Goal: Task Accomplishment & Management: Use online tool/utility

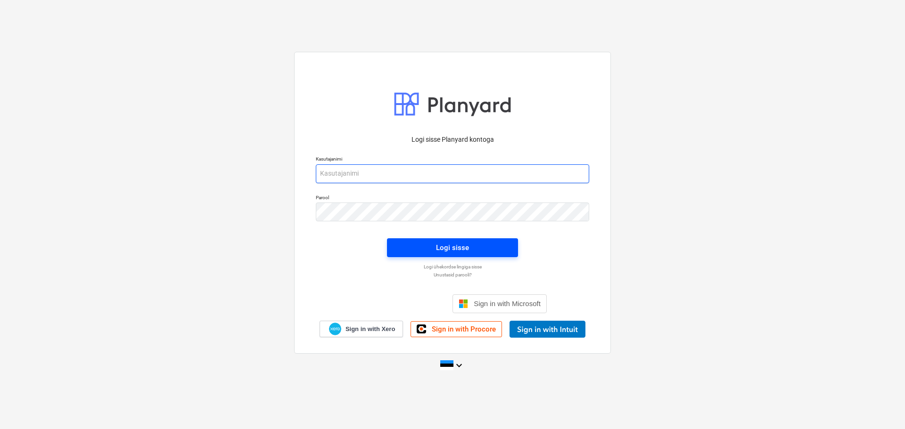
type input "[EMAIL_ADDRESS][DOMAIN_NAME]"
click at [459, 242] on div "Logi sisse" at bounding box center [452, 248] width 33 height 12
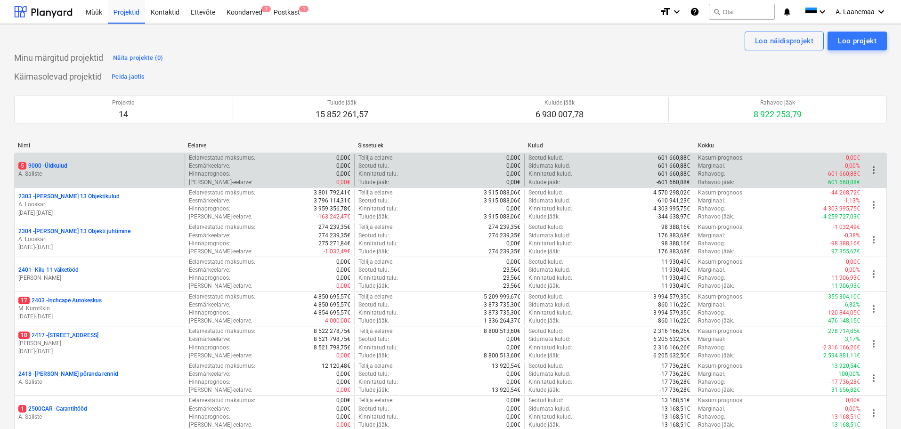
click at [41, 163] on p "5 9000 - Üldkulud" at bounding box center [42, 166] width 49 height 8
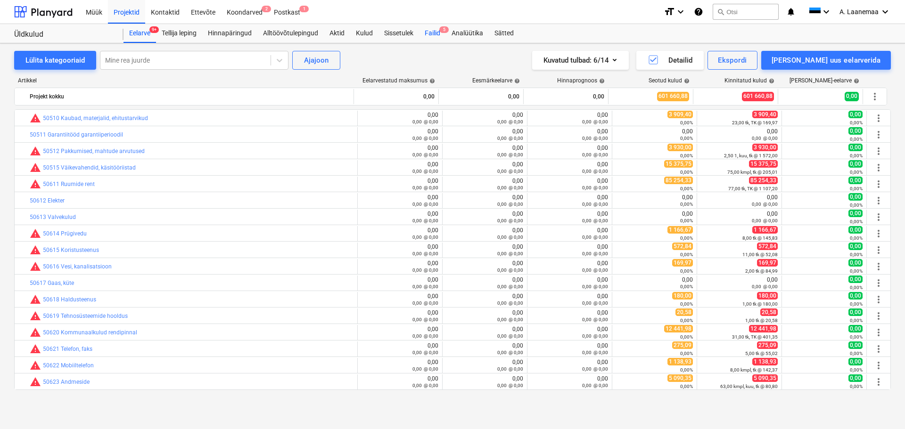
click at [437, 34] on div "Failid 5" at bounding box center [432, 33] width 27 height 19
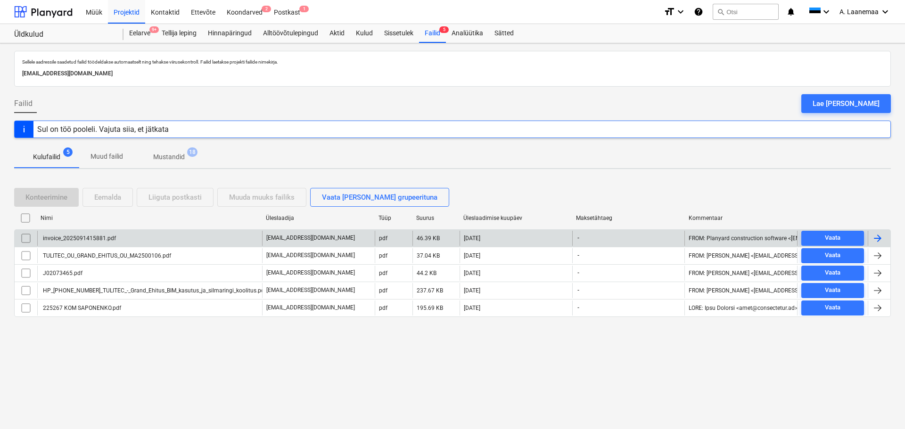
click at [90, 238] on div "invoice_2025091415881.pdf" at bounding box center [78, 238] width 74 height 7
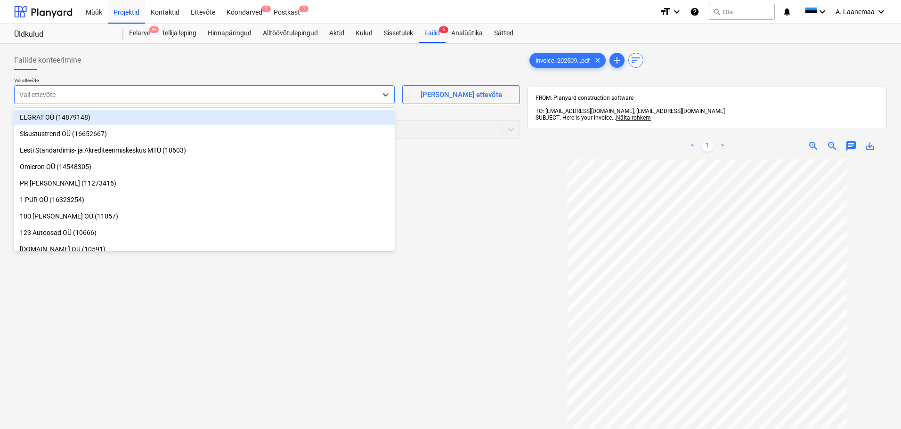
click at [89, 97] on div at bounding box center [195, 94] width 353 height 9
type input "plan"
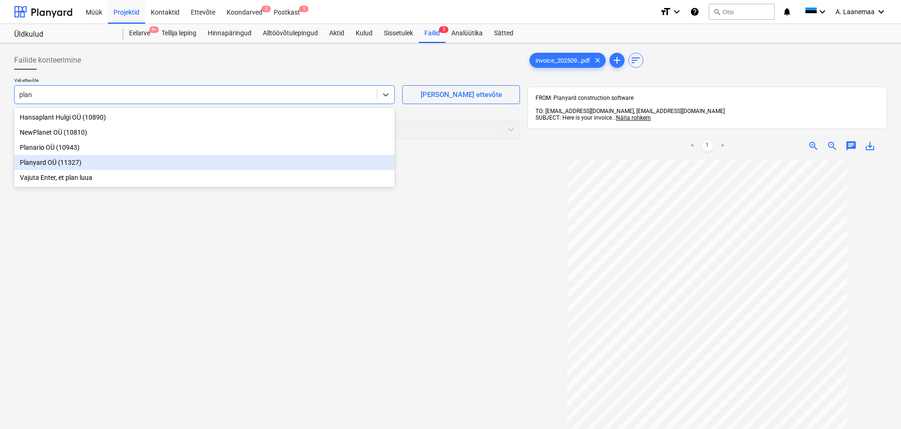
click at [32, 161] on div "Planyard OÜ (11327)" at bounding box center [204, 162] width 381 height 15
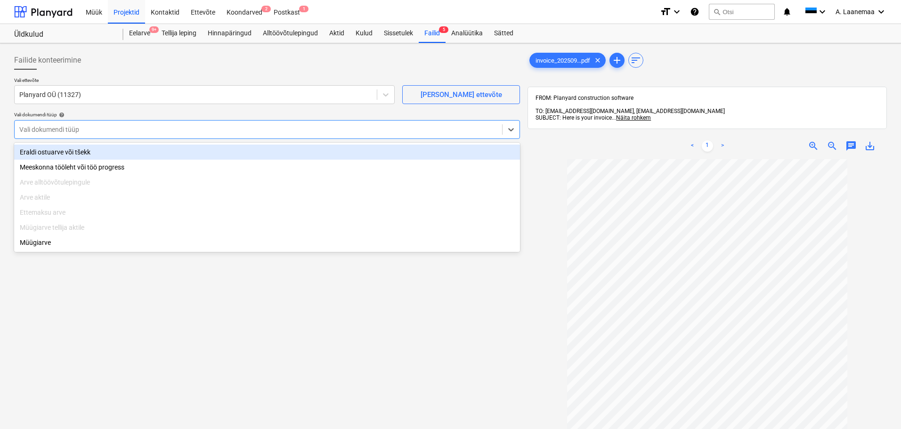
click at [69, 132] on div at bounding box center [258, 129] width 478 height 9
click at [75, 152] on div "Eraldi ostuarve või tšekk" at bounding box center [267, 152] width 506 height 15
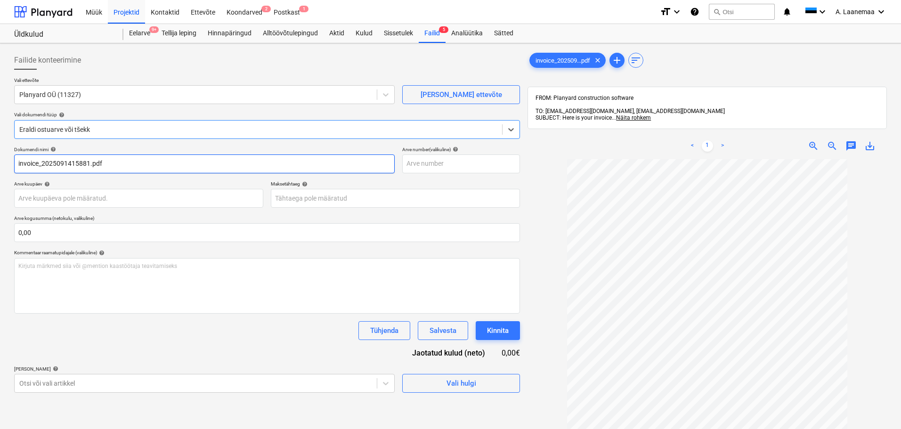
click at [126, 161] on input "invoice_2025091415881.pdf" at bounding box center [204, 164] width 381 height 19
type input "2025091415881"
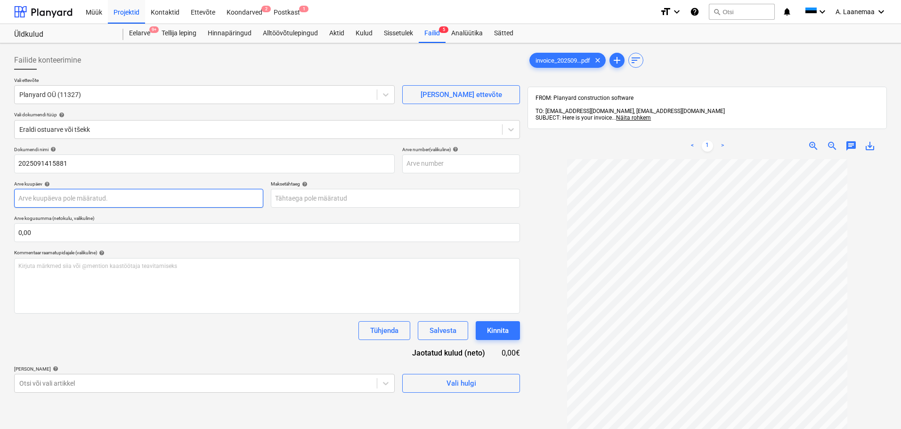
click at [45, 198] on body "Müük Projektid Kontaktid Ettevõte Koondarved 2 Postkast 1 format_size keyboard_…" at bounding box center [450, 214] width 901 height 429
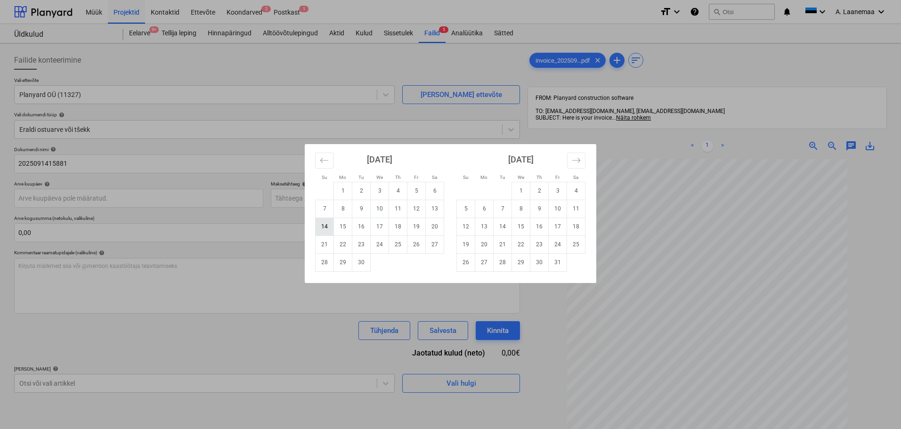
click at [326, 228] on td "14" at bounding box center [325, 227] width 18 height 18
type input "[DATE]"
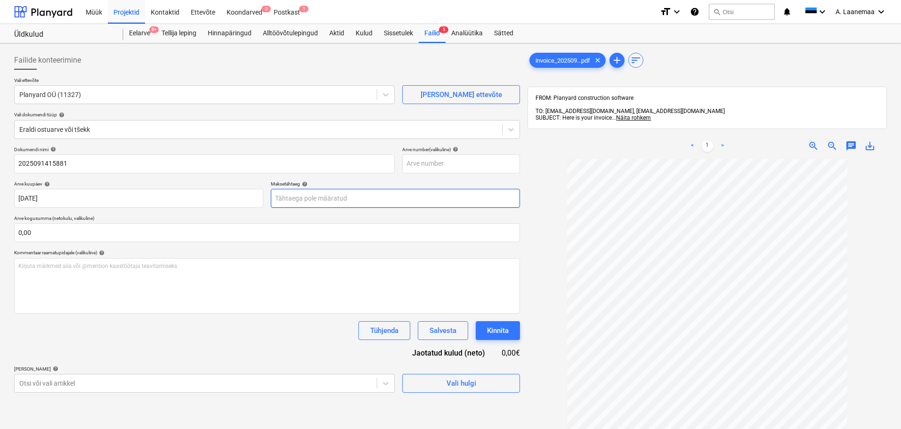
click at [325, 198] on body "Müük Projektid Kontaktid Ettevõte Koondarved 2 Postkast 1 format_size keyboard_…" at bounding box center [450, 214] width 901 height 429
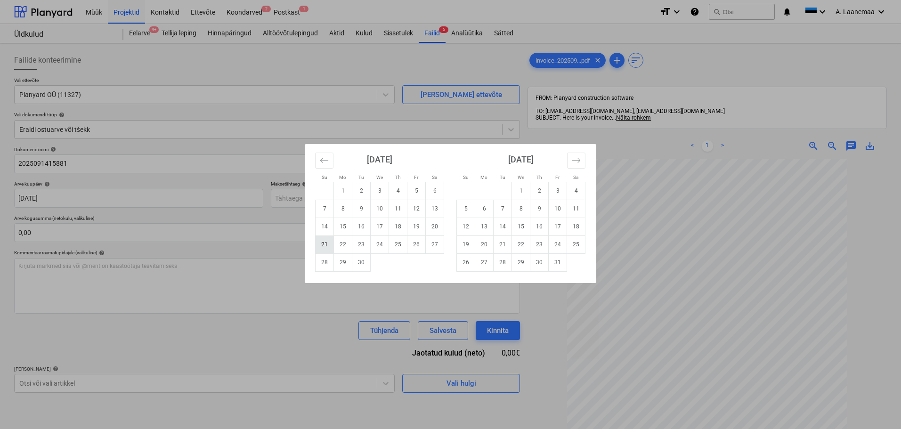
click at [322, 248] on td "21" at bounding box center [325, 245] width 18 height 18
type input "[DATE]"
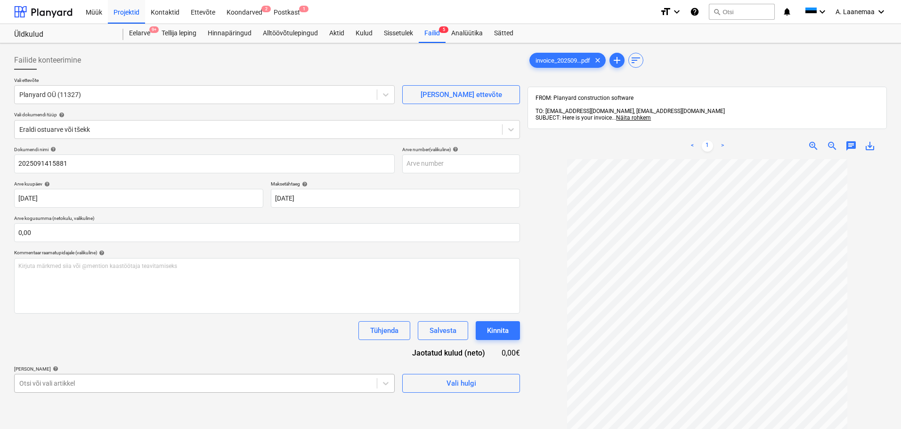
click at [209, 382] on body "Müük Projektid Kontaktid Ettevõte Koondarved 2 Postkast 1 format_size keyboard_…" at bounding box center [450, 214] width 901 height 429
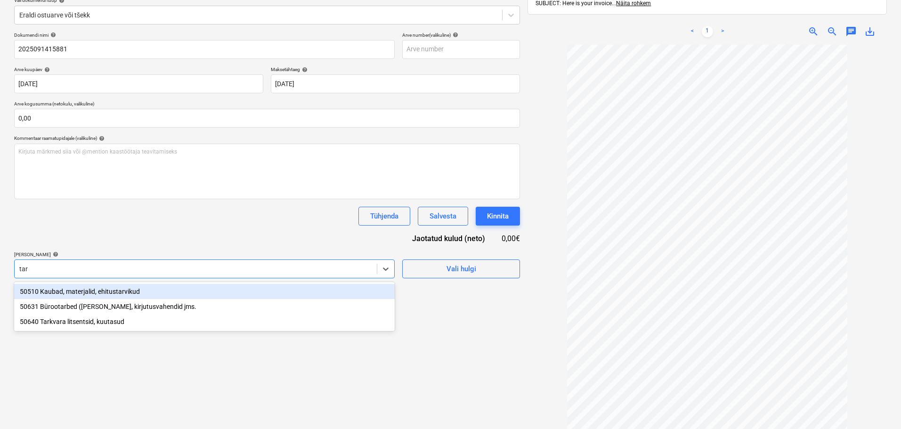
type input "tark"
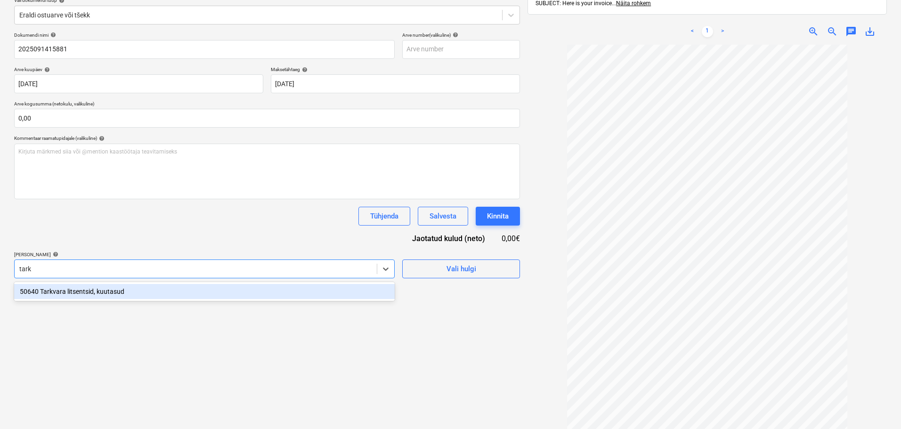
click at [91, 289] on div "50640 Tarkvara litsentsid, kuutasud" at bounding box center [204, 291] width 381 height 15
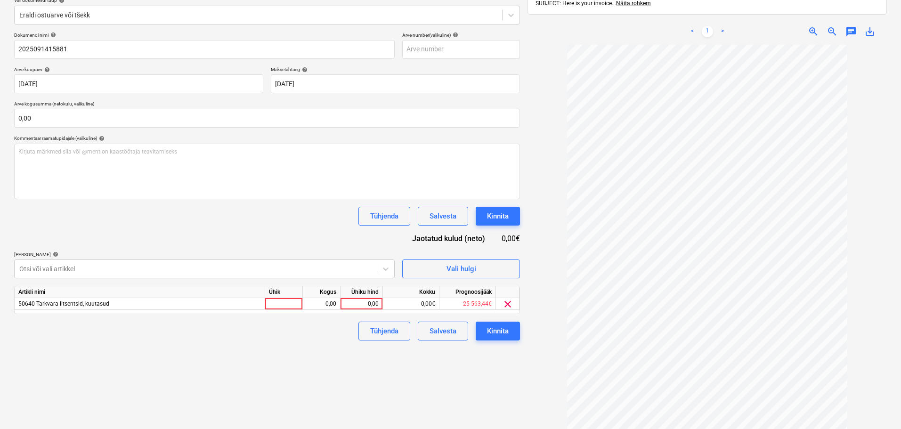
click at [494, 373] on div "Failide konteerimine Vali ettevõte Planyard OÜ (11327) [PERSON_NAME] uus ettevõ…" at bounding box center [267, 192] width 514 height 519
click at [366, 300] on div "0,00" at bounding box center [361, 304] width 34 height 12
type input "400"
click at [492, 330] on div "Kinnita" at bounding box center [498, 331] width 22 height 12
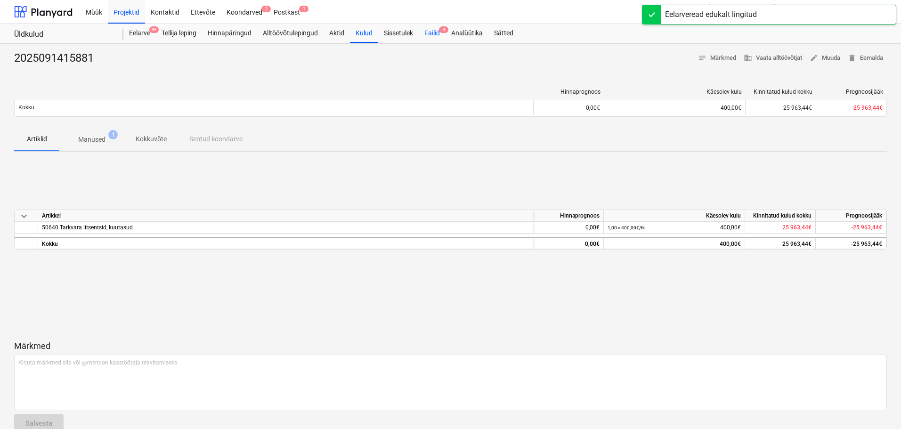
click at [433, 32] on div "Failid 4" at bounding box center [432, 33] width 27 height 19
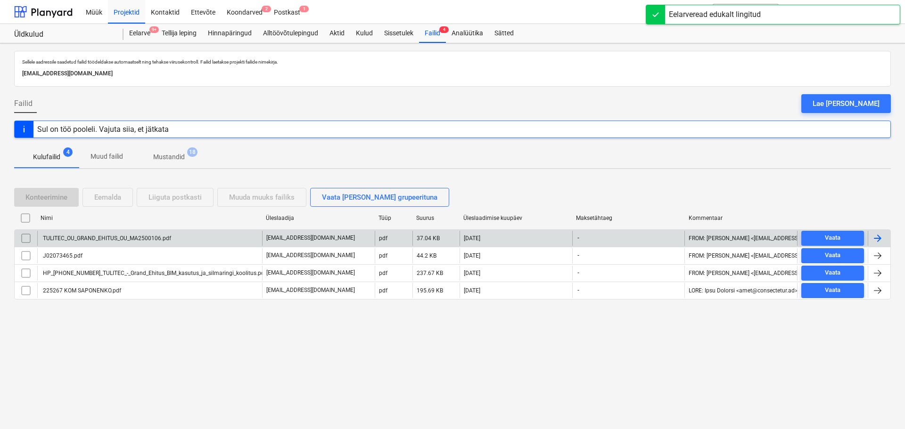
click at [144, 233] on div "TULITEC_OU_GRAND_EHITUS_OU_MA2500106.pdf" at bounding box center [149, 238] width 225 height 15
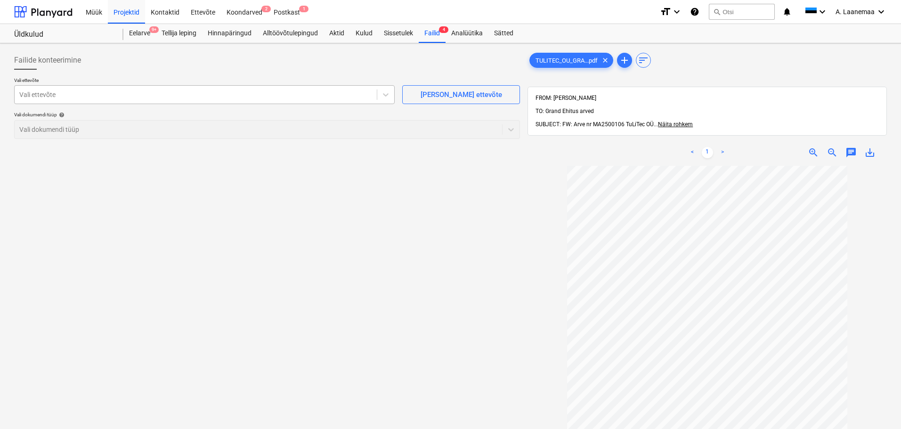
click at [49, 92] on div at bounding box center [195, 94] width 353 height 9
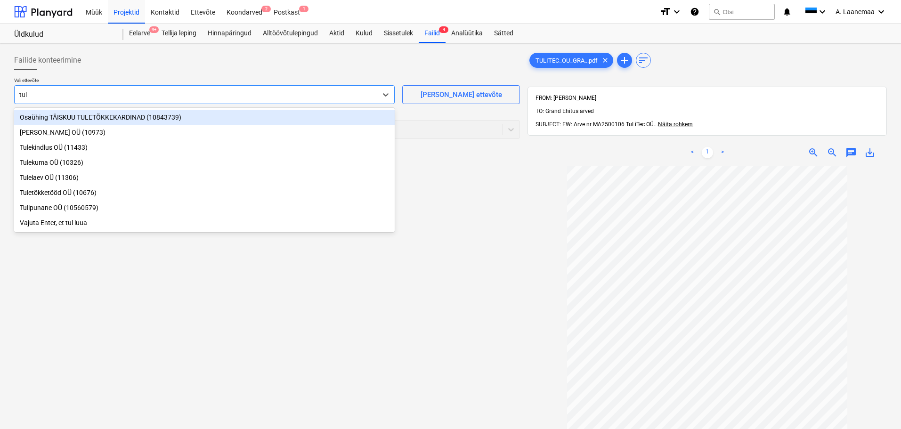
type input "[PERSON_NAME]"
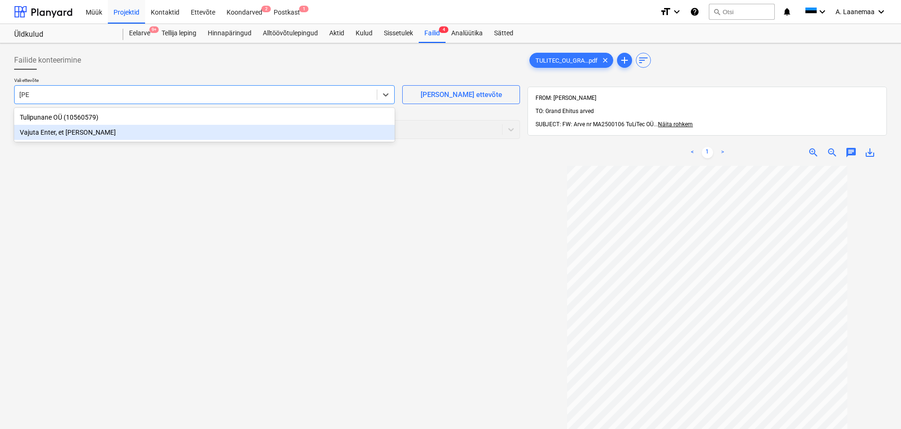
click at [65, 131] on div "Vajuta Enter, et [PERSON_NAME]" at bounding box center [204, 132] width 381 height 15
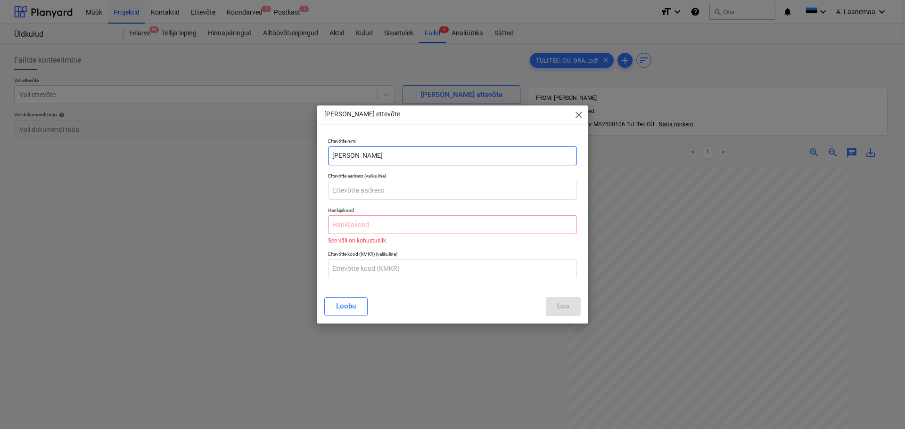
drag, startPoint x: 367, startPoint y: 157, endPoint x: 147, endPoint y: 145, distance: 219.5
click at [147, 145] on div "[PERSON_NAME] ettevõte close Ettevõtte [PERSON_NAME] Ettevõtte aadress (valikul…" at bounding box center [452, 214] width 905 height 429
type input "Tulitec OP"
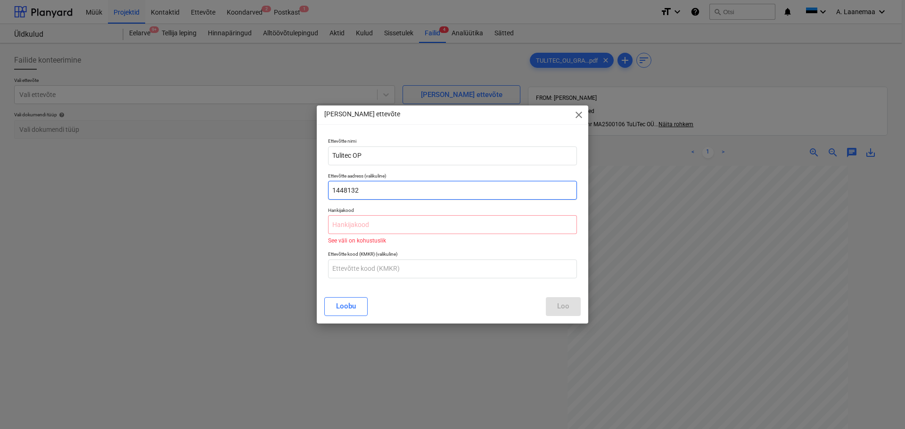
type input "14481322"
drag, startPoint x: 371, startPoint y: 192, endPoint x: 275, endPoint y: 204, distance: 97.3
click at [275, 204] on div "[PERSON_NAME] uus ettevõte close Ettevõtte nimi Tulitec OP [GEOGRAPHIC_DATA] aa…" at bounding box center [452, 214] width 905 height 429
click at [369, 229] on input "text" at bounding box center [452, 224] width 249 height 19
paste input "14481322"
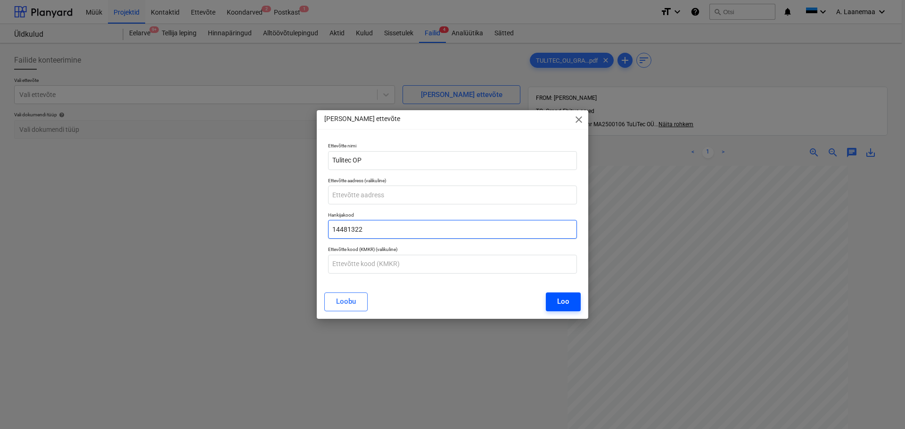
type input "14481322"
click at [561, 299] on div "Loo" at bounding box center [563, 301] width 12 height 12
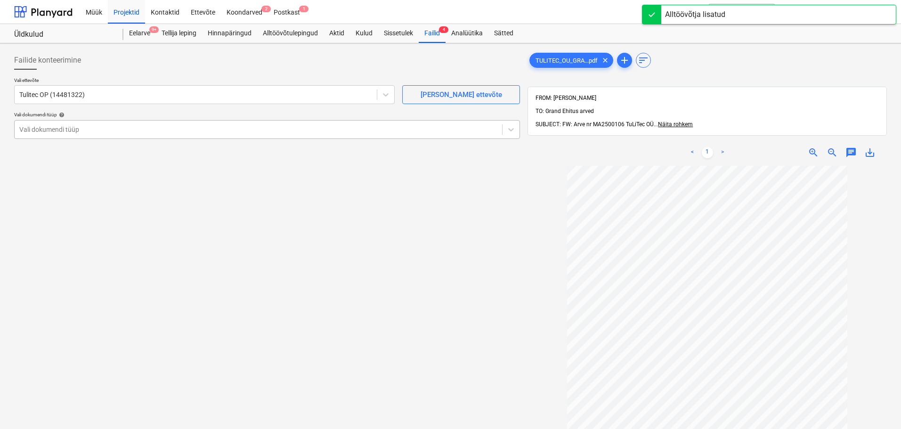
click at [71, 126] on div at bounding box center [258, 129] width 478 height 9
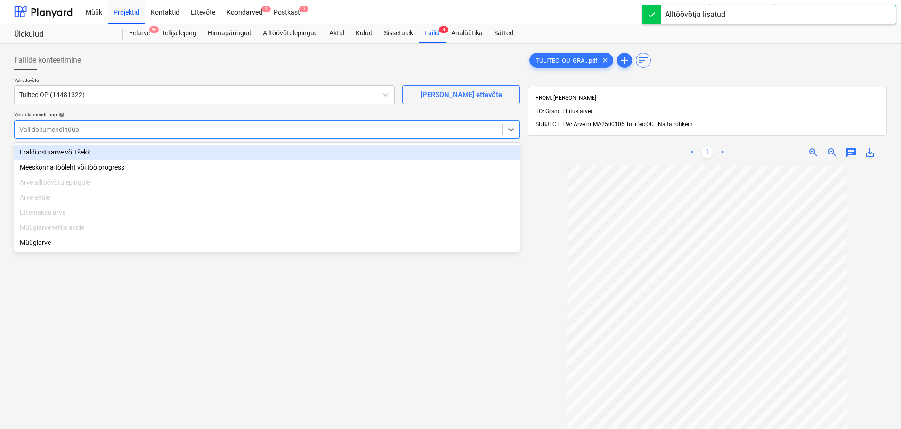
click at [75, 150] on div "Eraldi ostuarve või tšekk" at bounding box center [267, 152] width 506 height 15
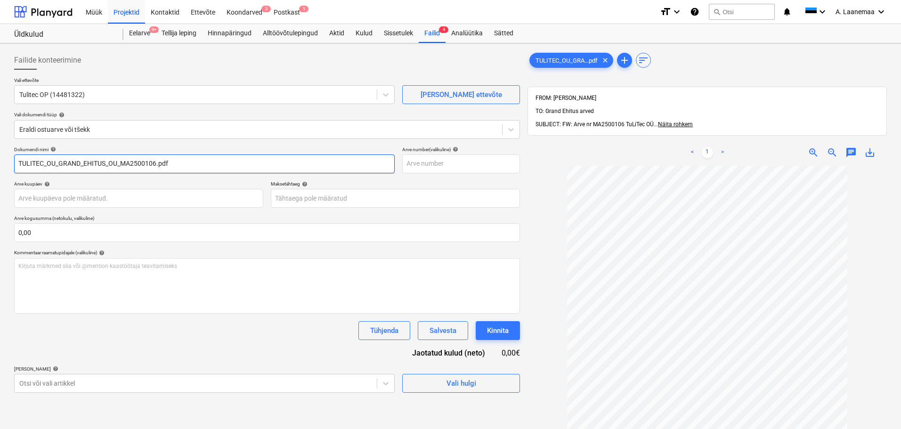
drag, startPoint x: 189, startPoint y: 160, endPoint x: 0, endPoint y: 160, distance: 189.4
click at [0, 160] on div "Failide konteerimine Vali ettevõte Tulitec OP (14481322) [PERSON_NAME] uus ette…" at bounding box center [450, 309] width 901 height 533
type input "MA2500106"
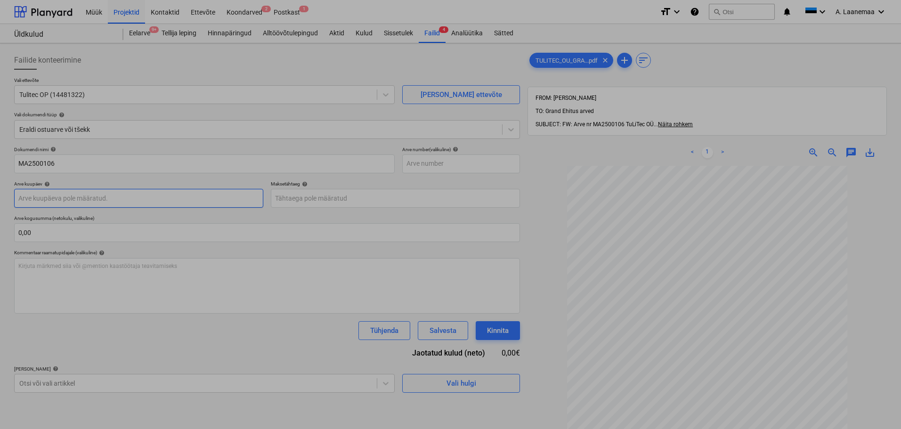
click at [66, 194] on body "Müük Projektid Kontaktid Ettevõte Koondarved 2 Postkast 1 format_size keyboard_…" at bounding box center [450, 214] width 901 height 429
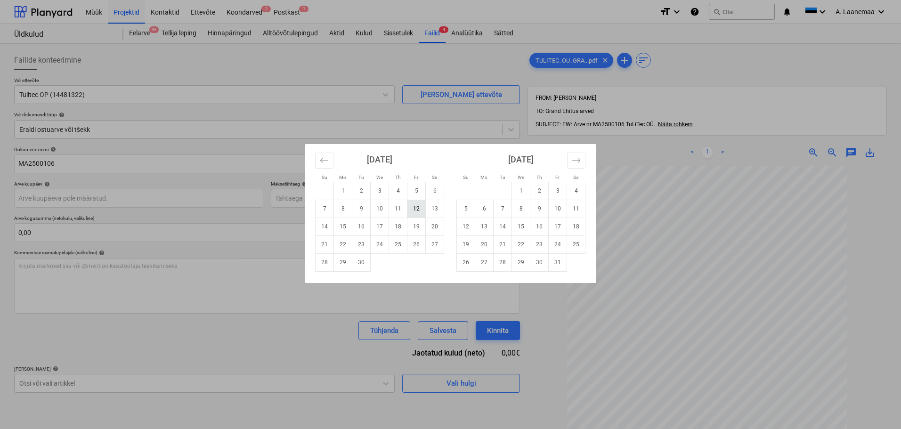
click at [424, 209] on td "12" at bounding box center [417, 209] width 18 height 18
type input "[DATE]"
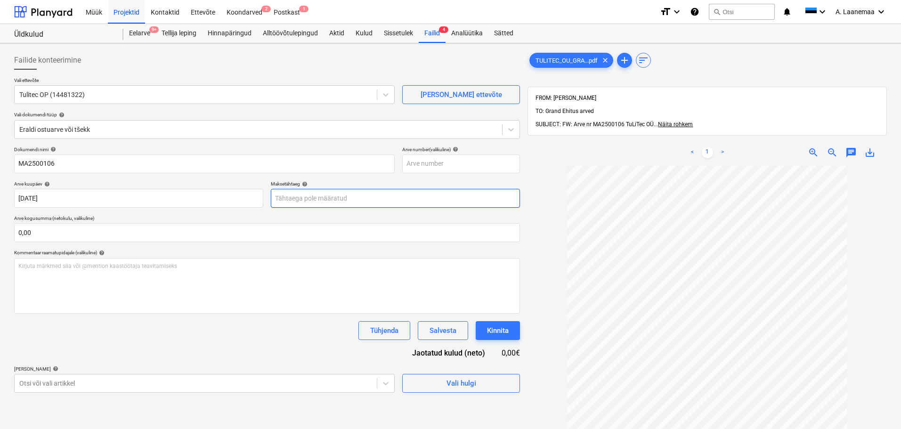
click at [356, 197] on body "Müük Projektid Kontaktid Ettevõte Koondarved 2 Postkast 1 format_size keyboard_…" at bounding box center [450, 214] width 901 height 429
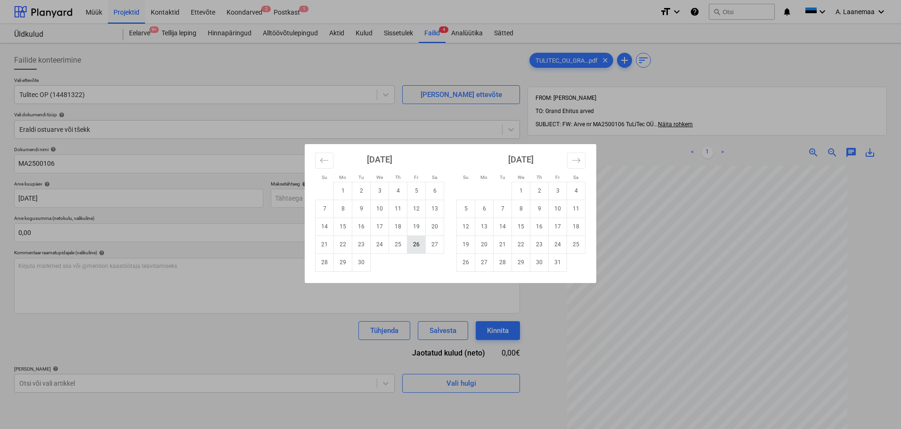
click at [416, 247] on td "26" at bounding box center [417, 245] width 18 height 18
type input "[DATE]"
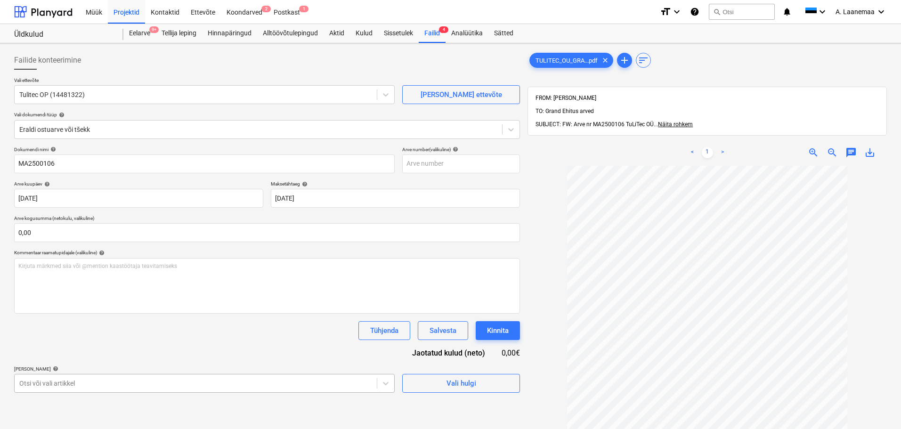
click at [182, 384] on body "Müük Projektid Kontaktid Ettevõte Koondarved 2 Postkast 1 format_size keyboard_…" at bounding box center [450, 214] width 901 height 429
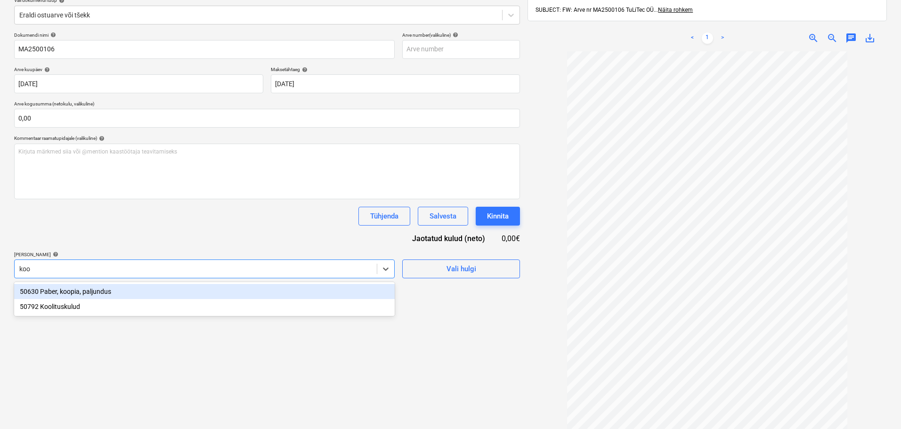
type input "kool"
click at [59, 288] on div "50792 Koolituskulud" at bounding box center [204, 291] width 381 height 15
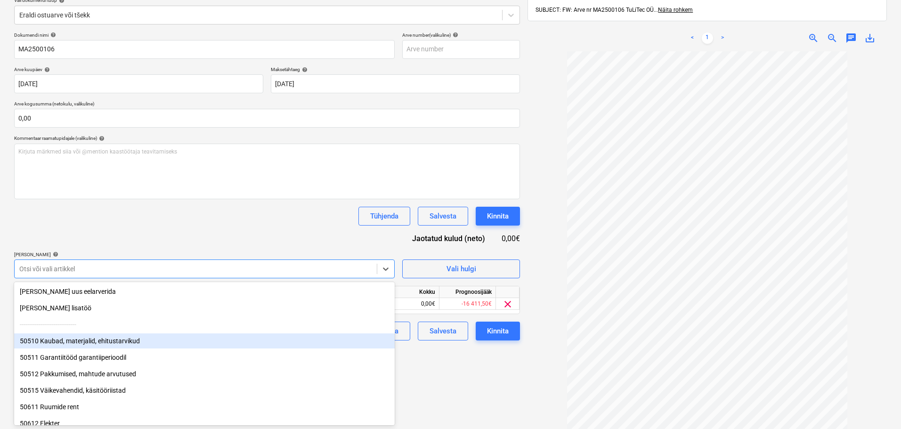
click at [448, 367] on div "Failide konteerimine Vali ettevõte Tulitec OP (14481322) [PERSON_NAME] uus ette…" at bounding box center [267, 195] width 514 height 525
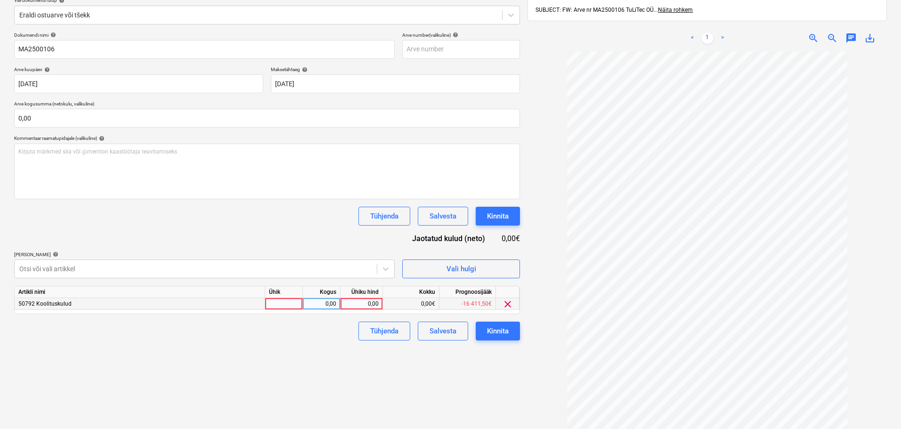
click at [360, 307] on div "0,00" at bounding box center [361, 304] width 34 height 12
type input "2500"
click at [500, 329] on div "Kinnita" at bounding box center [498, 331] width 22 height 12
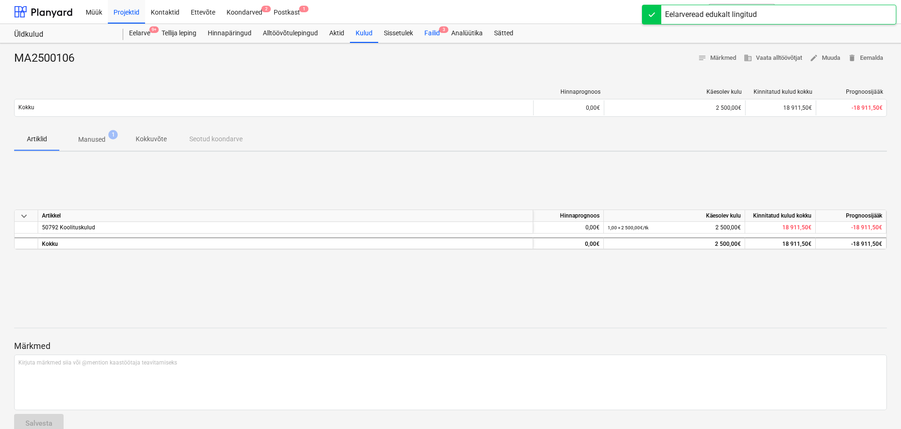
click at [434, 34] on div "Failid 3" at bounding box center [432, 33] width 27 height 19
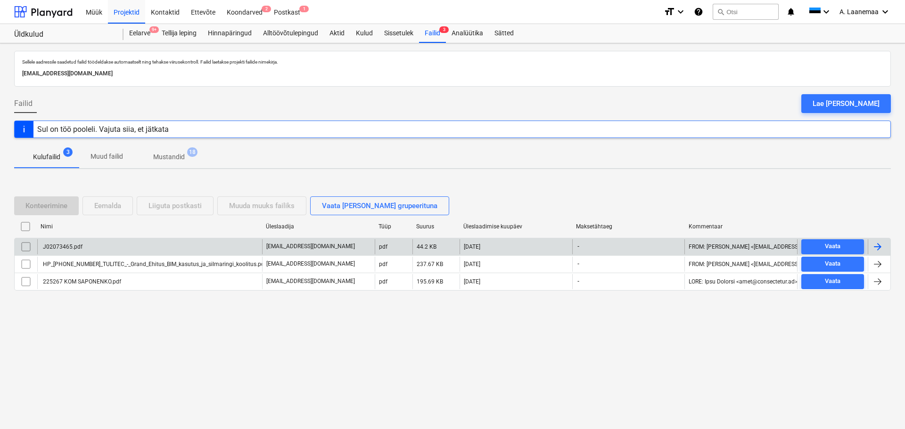
click at [66, 248] on div "J02073465.pdf" at bounding box center [61, 247] width 41 height 7
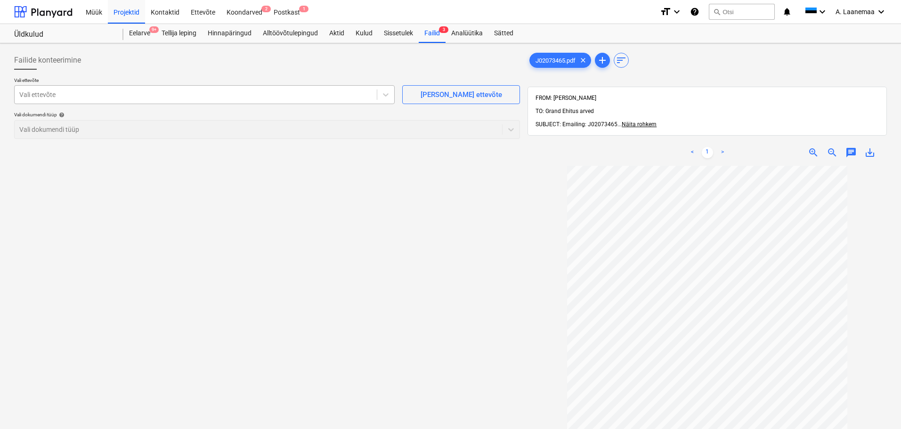
click at [57, 97] on div at bounding box center [195, 94] width 353 height 9
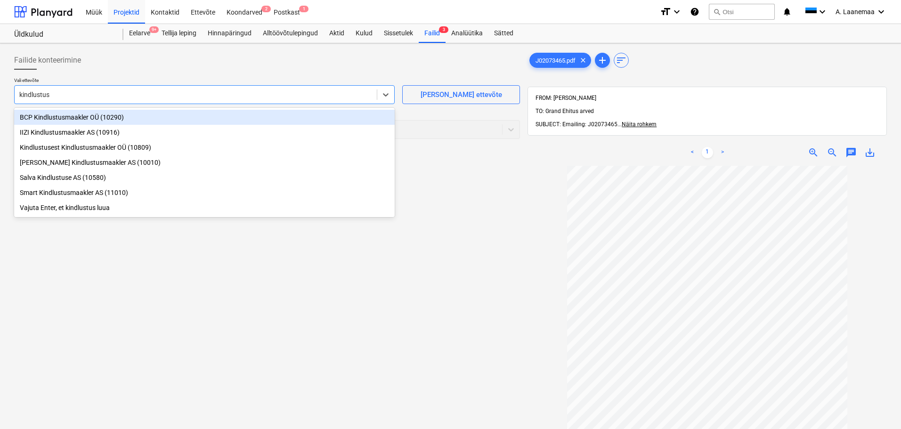
type input "kindlustuse"
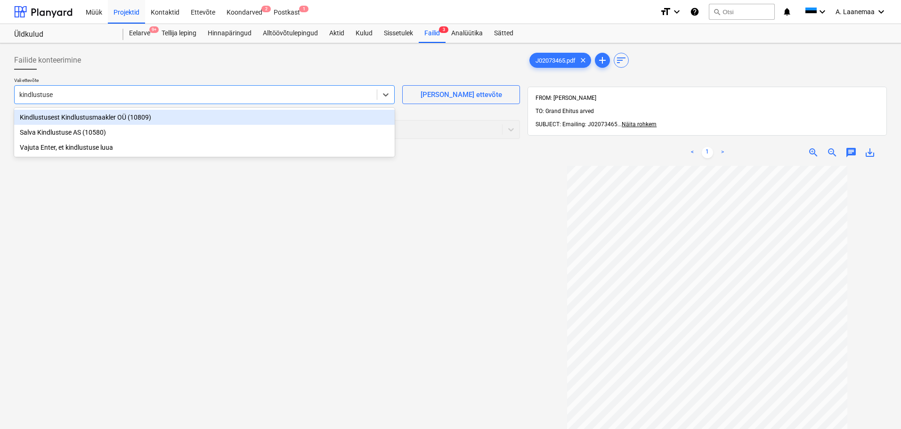
click at [89, 115] on div "Kindlustusest Kindlustusmaakler OÜ (10809)" at bounding box center [204, 117] width 381 height 15
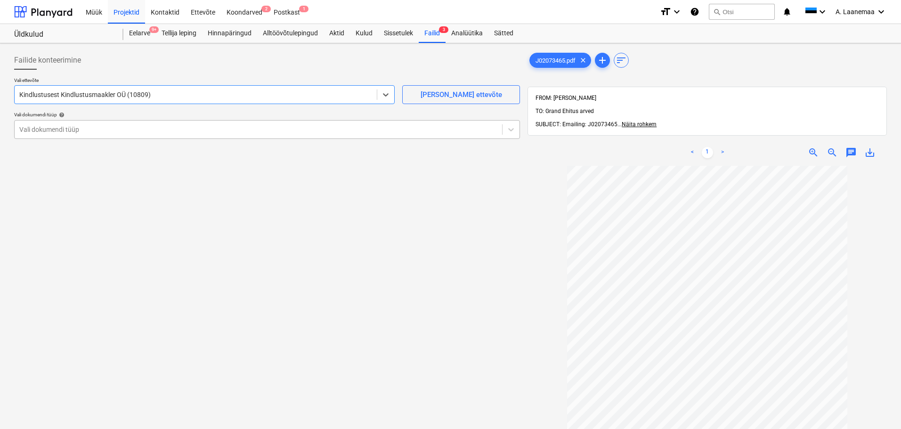
click at [83, 128] on div at bounding box center [258, 129] width 478 height 9
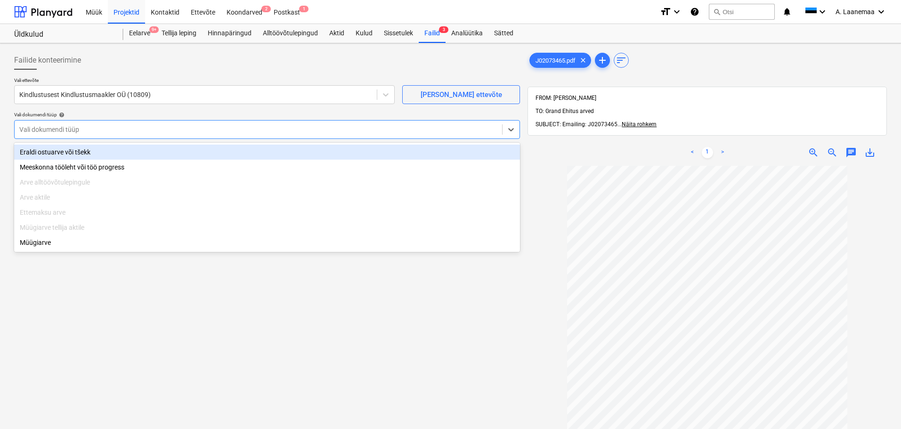
click at [86, 155] on div "Eraldi ostuarve või tšekk" at bounding box center [267, 152] width 506 height 15
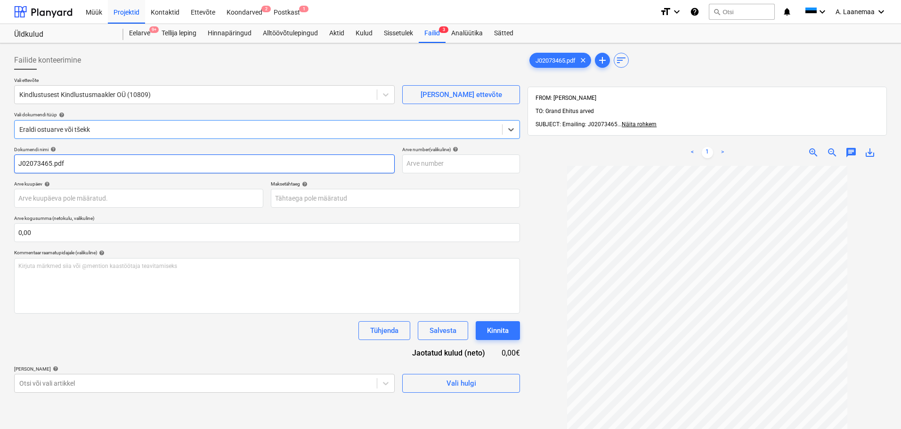
click at [84, 166] on input "J02073465.pdf" at bounding box center [204, 164] width 381 height 19
type input "J02073465"
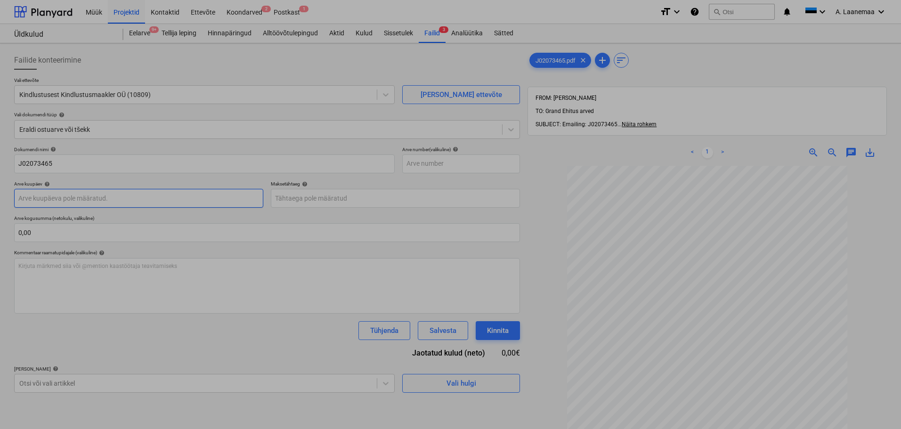
click at [59, 202] on body "Müük Projektid Kontaktid Ettevõte Koondarved 2 Postkast 1 format_size keyboard_…" at bounding box center [450, 214] width 901 height 429
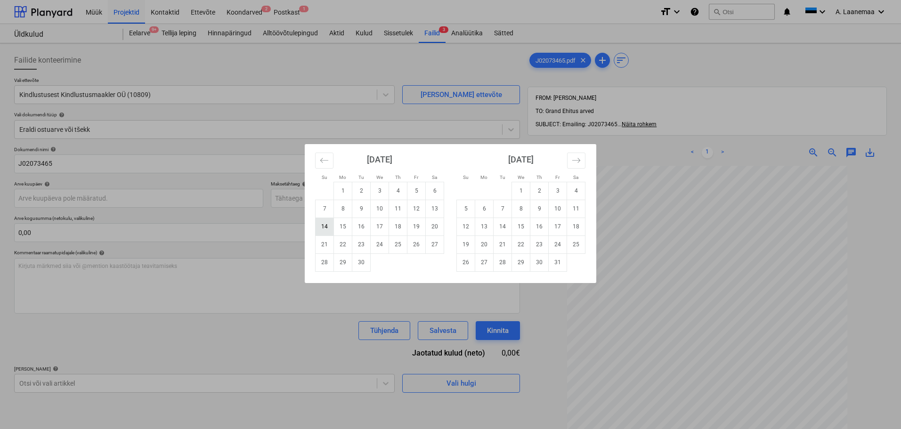
click at [322, 227] on td "14" at bounding box center [325, 227] width 18 height 18
type input "[DATE]"
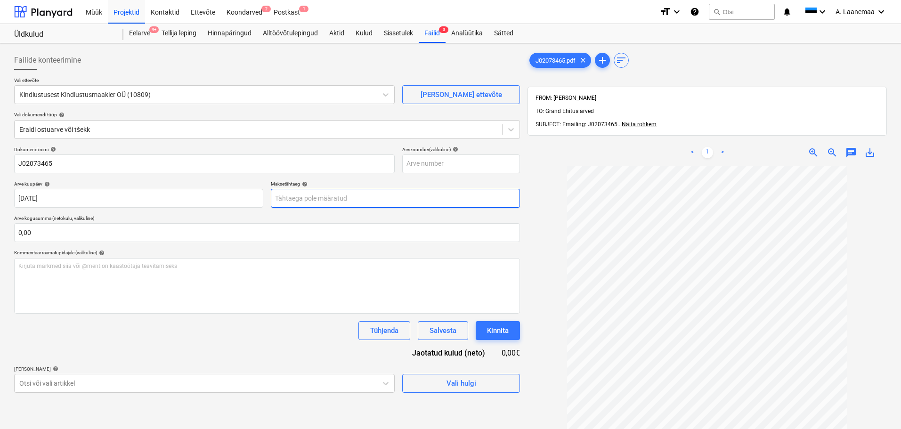
click at [319, 202] on body "Müük Projektid Kontaktid Ettevõte Koondarved 2 Postkast 1 format_size keyboard_…" at bounding box center [450, 214] width 901 height 429
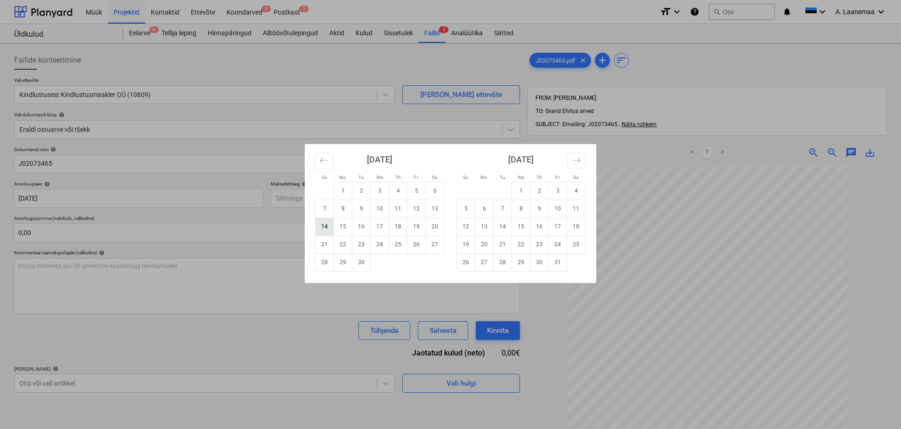
click at [320, 226] on td "14" at bounding box center [325, 227] width 18 height 18
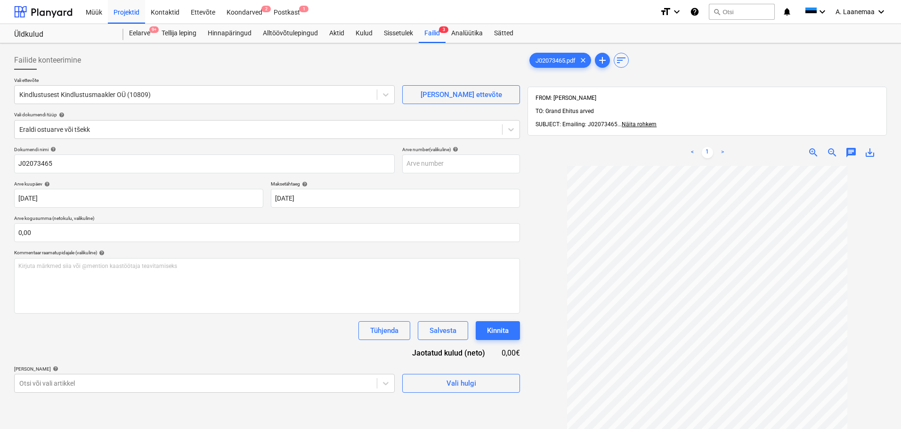
type input "[DATE]"
click at [230, 385] on body "Müük Projektid Kontaktid Ettevõte Koondarved 2 Postkast 1 format_size keyboard_…" at bounding box center [450, 214] width 901 height 429
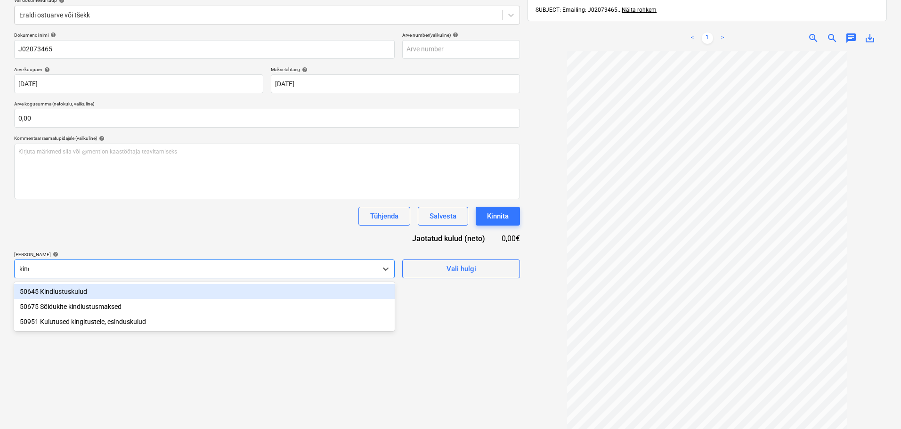
type input "kindl"
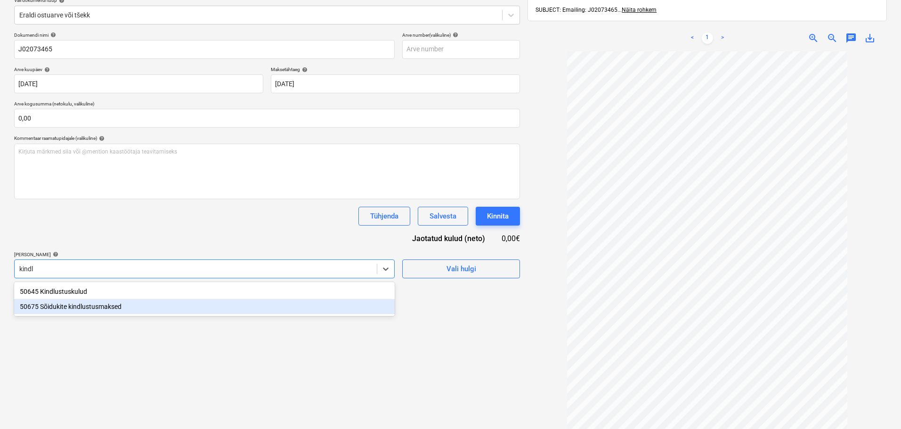
click at [120, 311] on div "50675 Sõidukite kindlustusmaksed" at bounding box center [204, 306] width 381 height 15
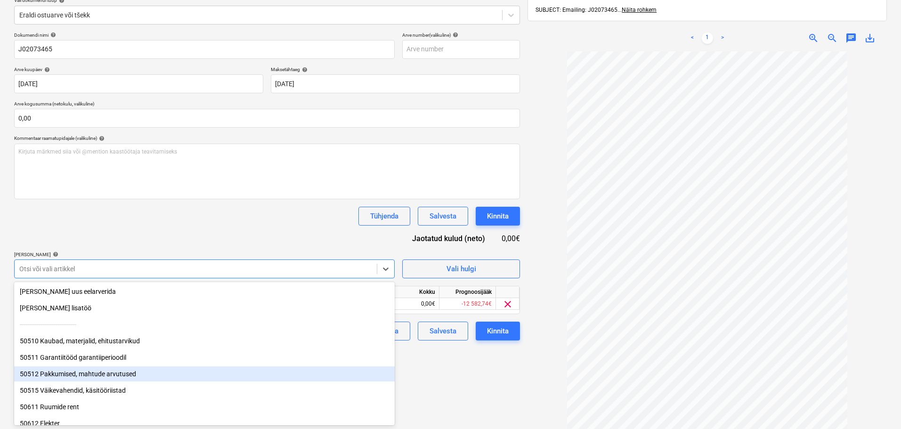
click at [508, 398] on div "Failide konteerimine Vali ettevõte Kindlustusest Kindlustusmaakler OÜ (10809) […" at bounding box center [267, 195] width 514 height 525
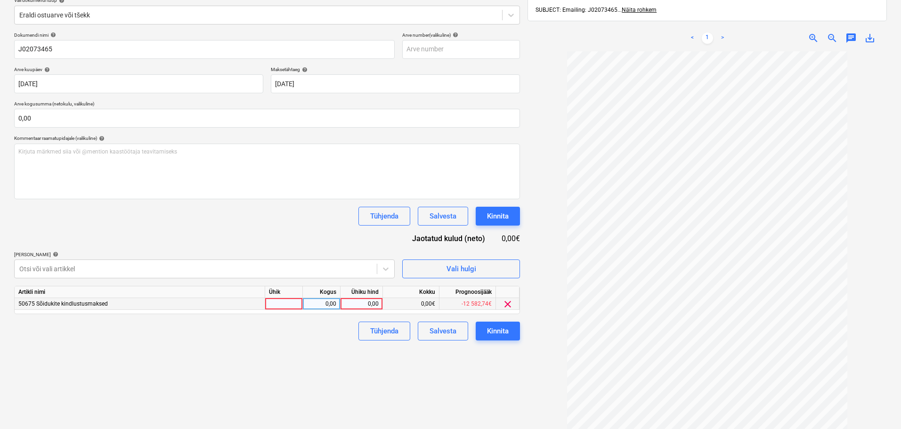
click at [366, 307] on div "0,00" at bounding box center [361, 304] width 34 height 12
type input "331,61"
click at [494, 331] on div "Kinnita" at bounding box center [498, 331] width 22 height 12
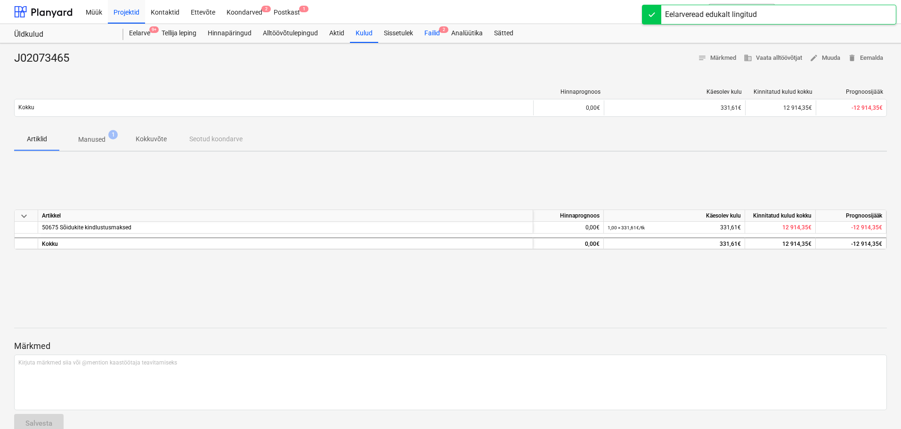
click at [436, 34] on div "Failid 2" at bounding box center [432, 33] width 27 height 19
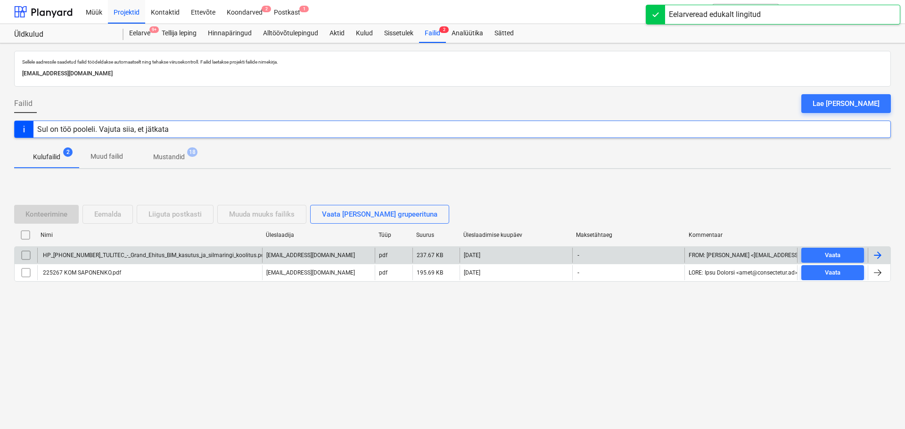
click at [104, 252] on div "HP_[PHONE_NUMBER]_TULITEC_-_Grand_Ehitus_BIM_kasutus_ja_silmaringi_koolitus.pdf" at bounding box center [149, 255] width 225 height 15
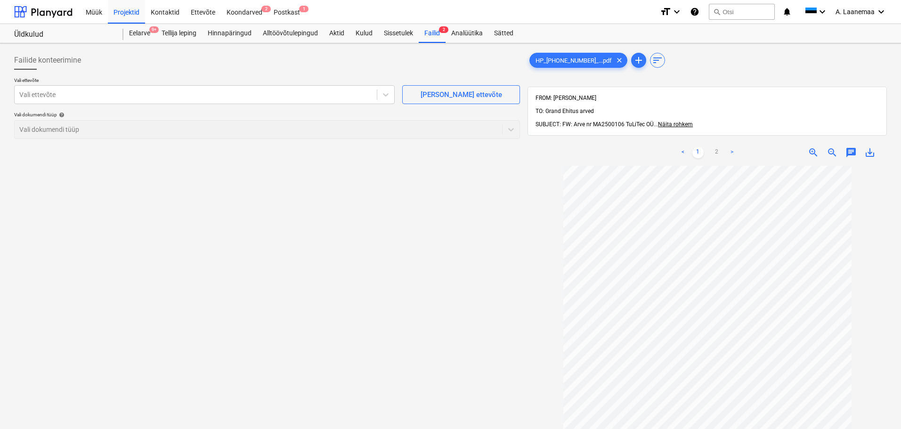
click at [874, 147] on span "save_alt" at bounding box center [870, 152] width 11 height 11
click at [434, 33] on div "Failid 2" at bounding box center [432, 33] width 27 height 19
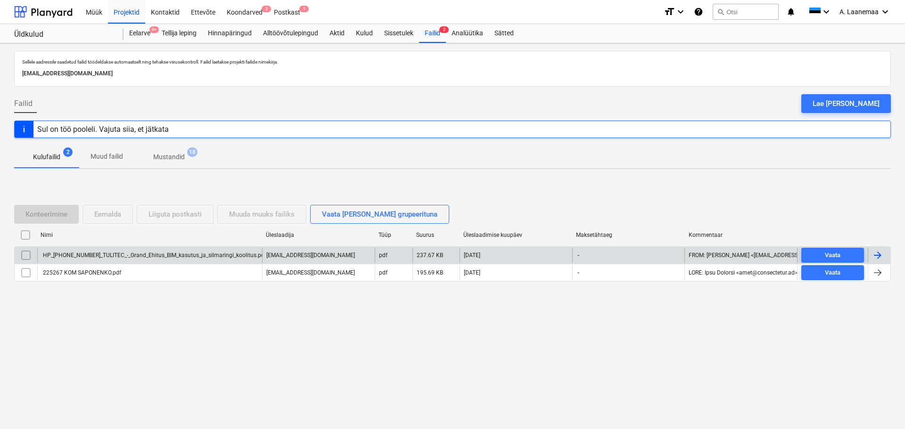
click at [25, 255] on input "checkbox" at bounding box center [25, 255] width 15 height 15
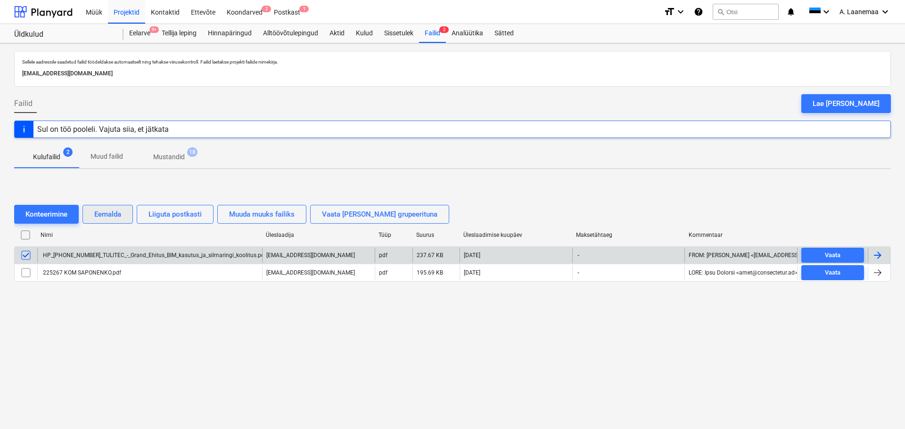
click at [114, 216] on div "Eemalda" at bounding box center [107, 214] width 27 height 12
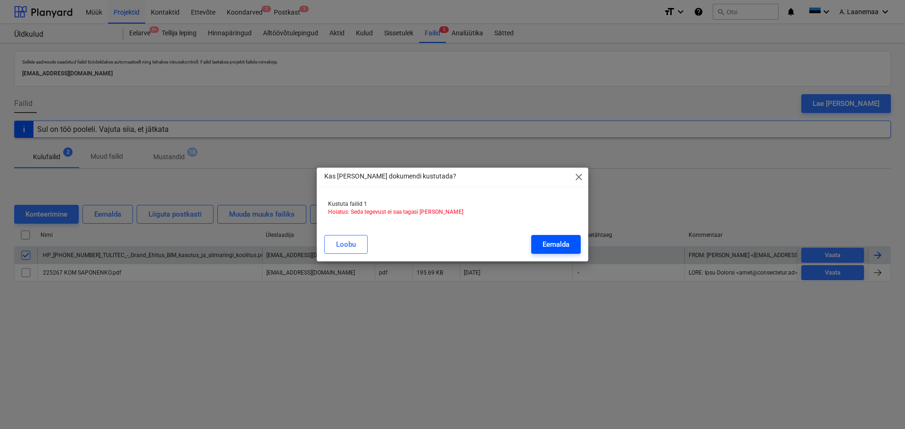
click at [540, 241] on button "Eemalda" at bounding box center [555, 244] width 49 height 19
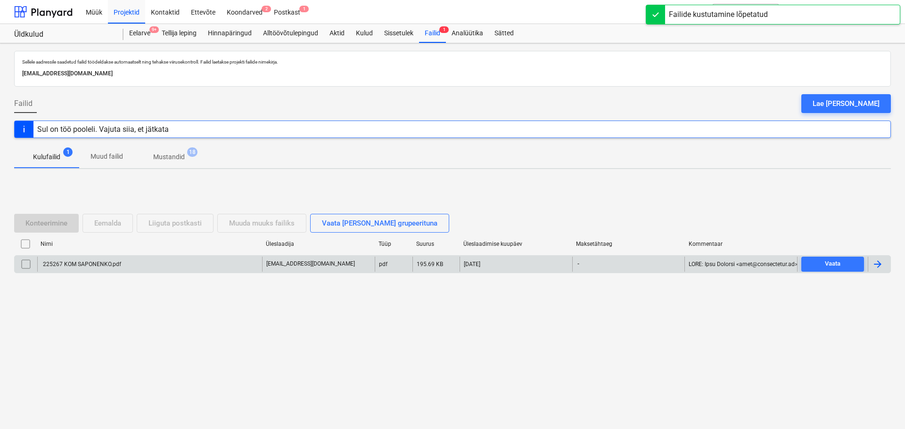
click at [98, 263] on div "225267 KOM SAPONENKO.pdf" at bounding box center [81, 264] width 80 height 7
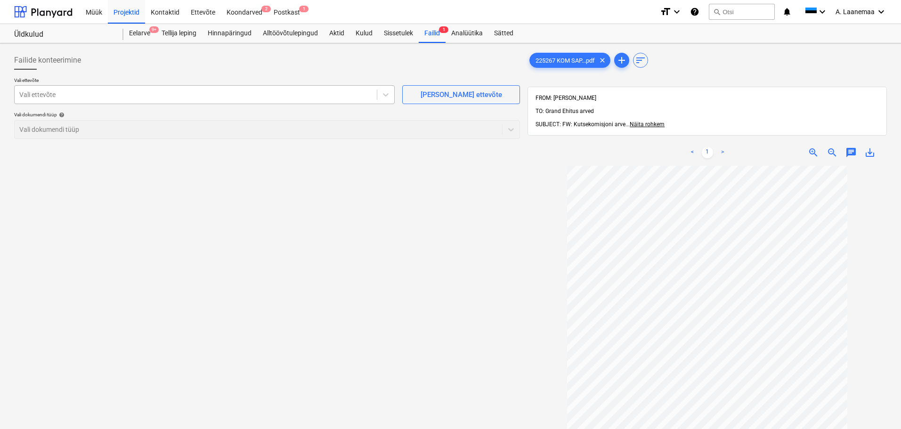
click at [78, 95] on div at bounding box center [195, 94] width 353 height 9
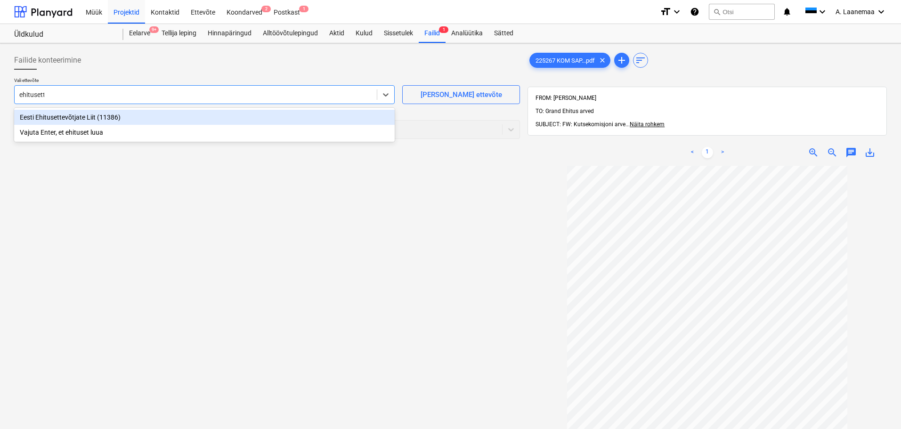
type input "ehitusette"
click at [110, 117] on div "Eesti Ehitusettevõtjate Liit (11386)" at bounding box center [204, 117] width 381 height 15
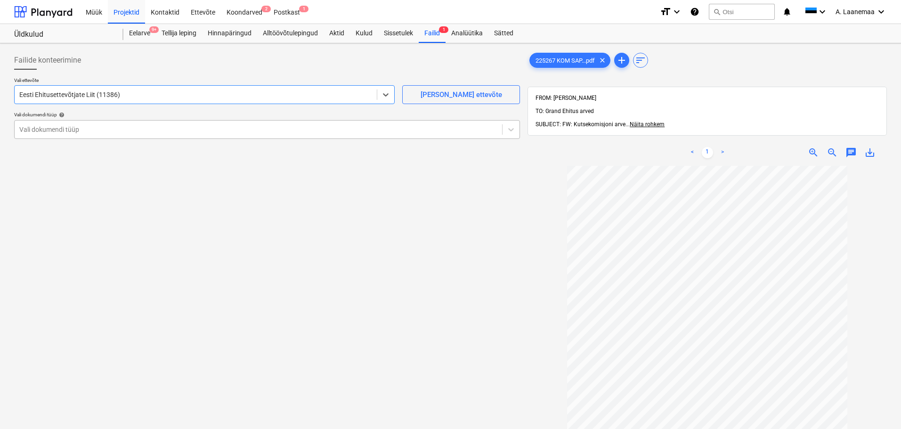
click at [105, 125] on div at bounding box center [258, 129] width 478 height 9
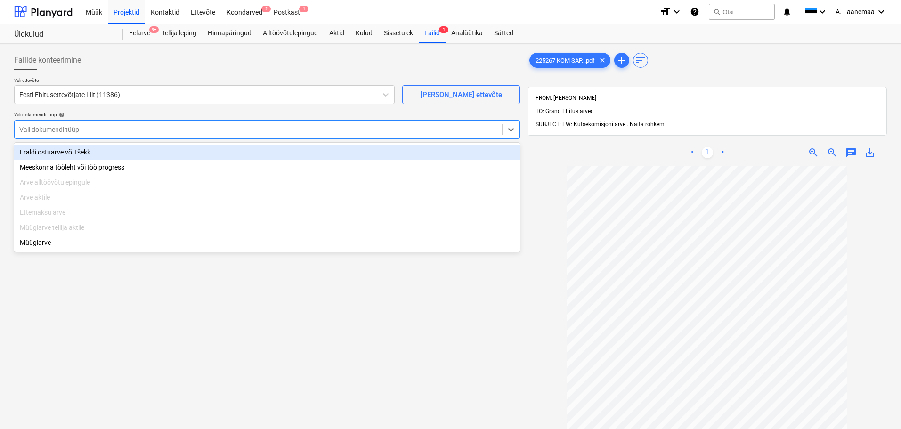
click at [93, 155] on div "Eraldi ostuarve või tšekk" at bounding box center [267, 152] width 506 height 15
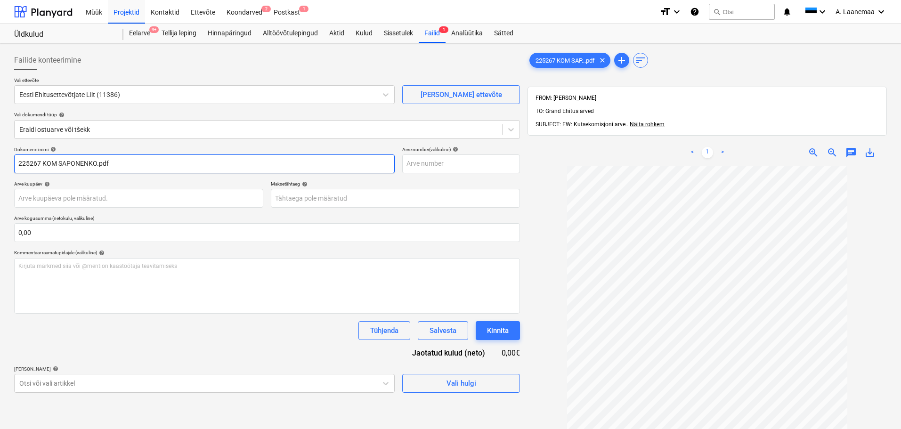
drag, startPoint x: 130, startPoint y: 157, endPoint x: 0, endPoint y: 160, distance: 130.1
click at [0, 163] on div "Failide konteerimine Vali ettevõte Eesti Ehitusettevõtjate Liit (11386) [PERSON…" at bounding box center [450, 309] width 901 height 533
type input "225267"
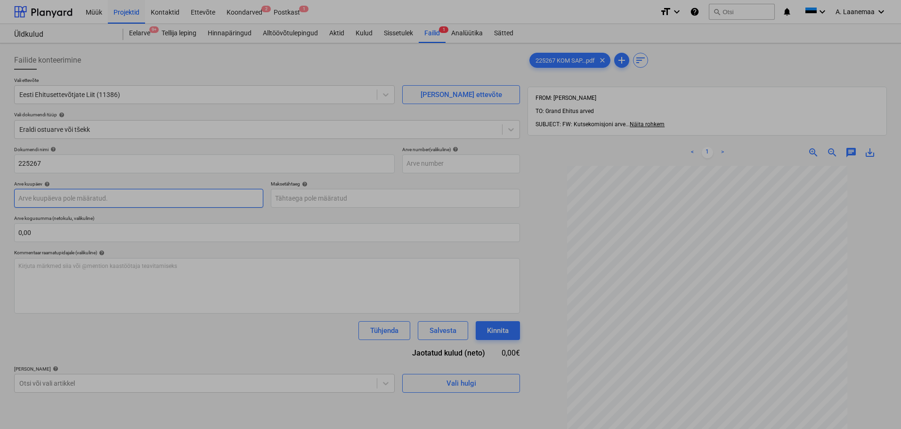
click at [76, 197] on body "Müük Projektid Kontaktid Ettevõte Koondarved 2 Postkast 1 format_size keyboard_…" at bounding box center [450, 214] width 901 height 429
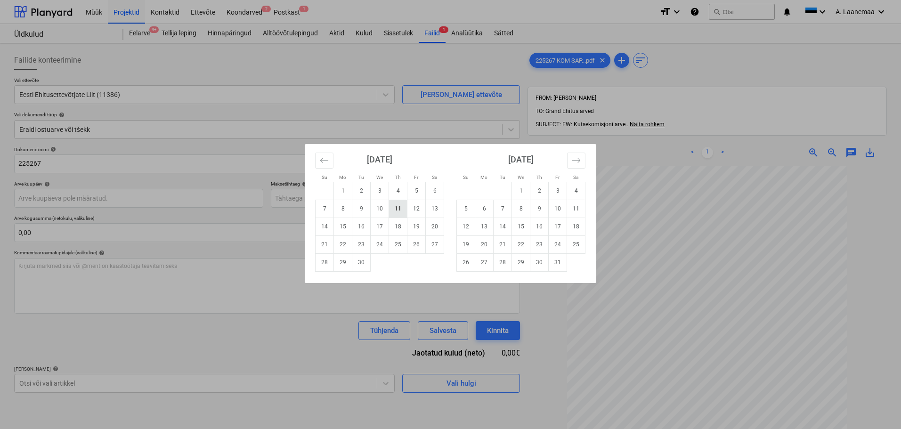
click at [400, 207] on td "11" at bounding box center [398, 209] width 18 height 18
type input "[DATE]"
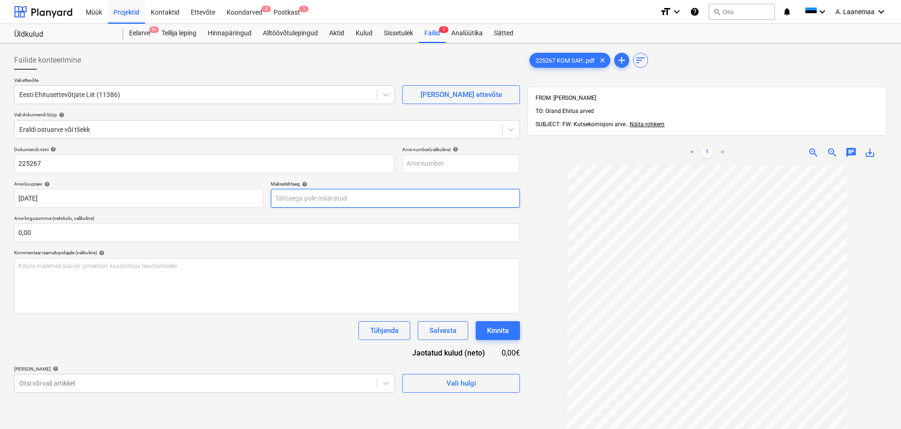
click at [398, 196] on body "Müük Projektid Kontaktid Ettevõte Koondarved 2 Postkast 1 format_size keyboard_…" at bounding box center [450, 214] width 901 height 429
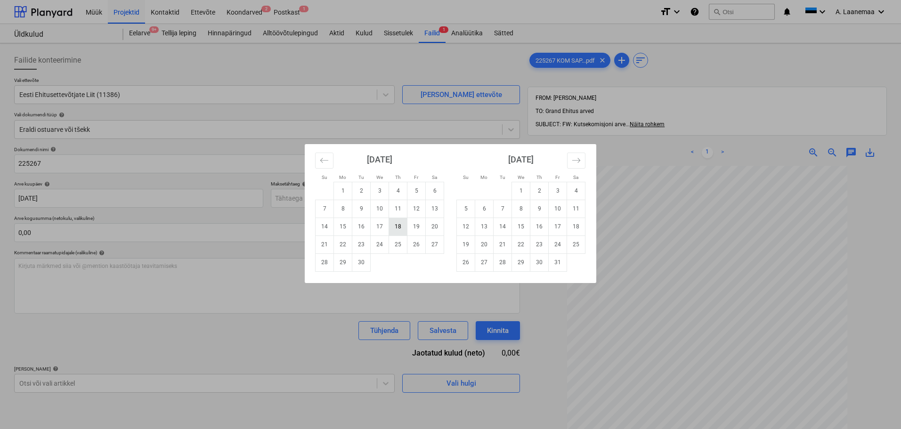
click at [400, 227] on td "18" at bounding box center [398, 227] width 18 height 18
type input "[DATE]"
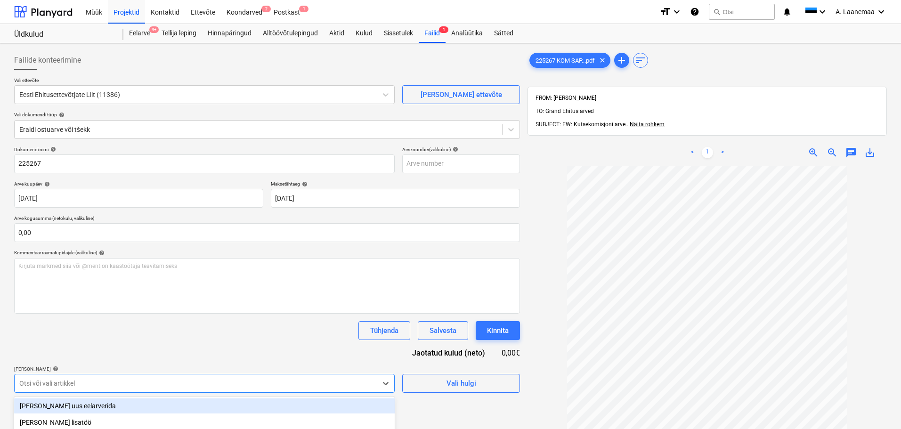
scroll to position [115, 0]
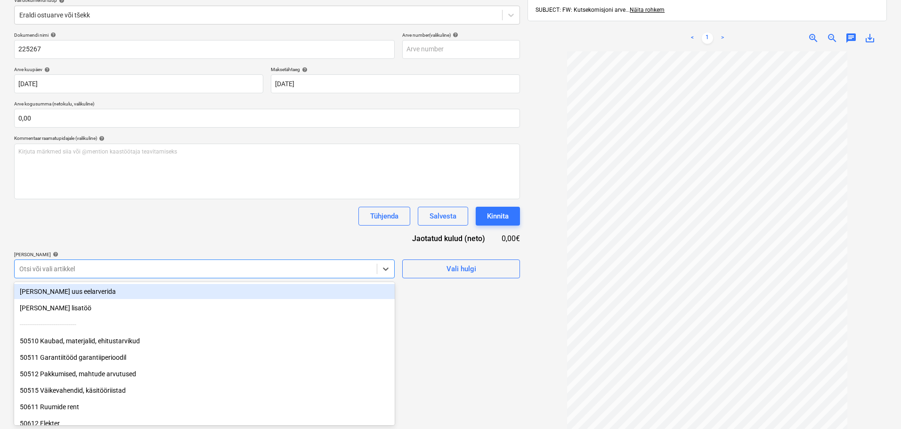
click at [318, 315] on body "Müük Projektid Kontaktid Ettevõte Koondarved 2 Postkast 1 format_size keyboard_…" at bounding box center [450, 99] width 901 height 429
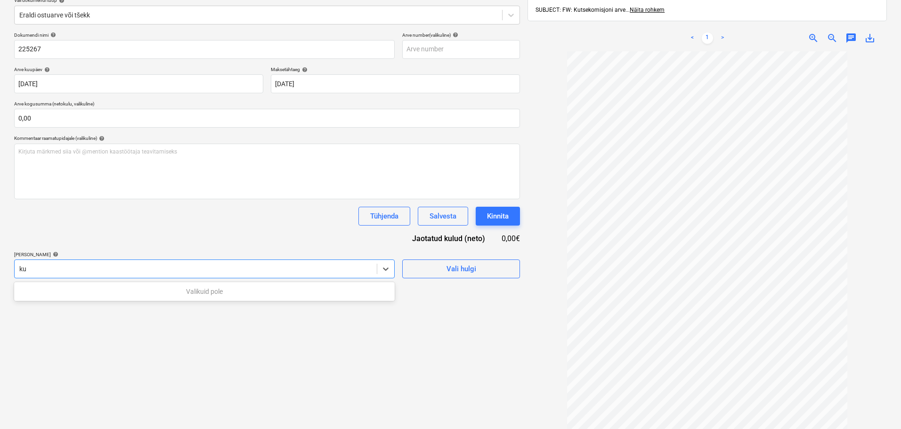
type input "k"
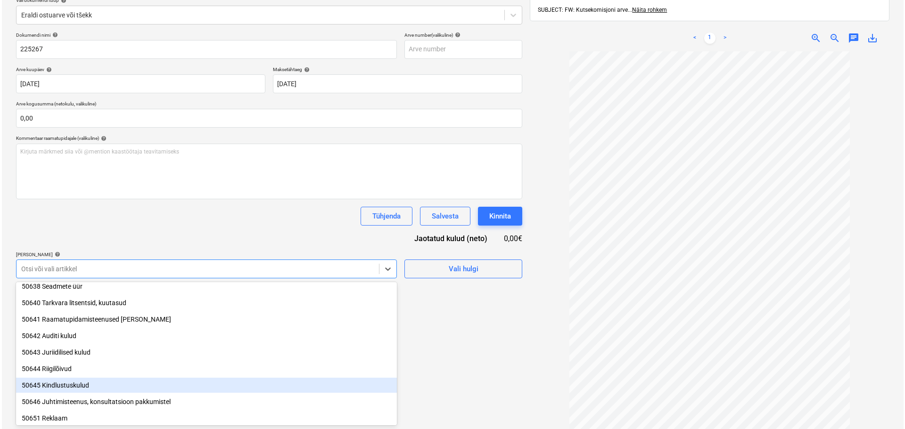
scroll to position [471, 0]
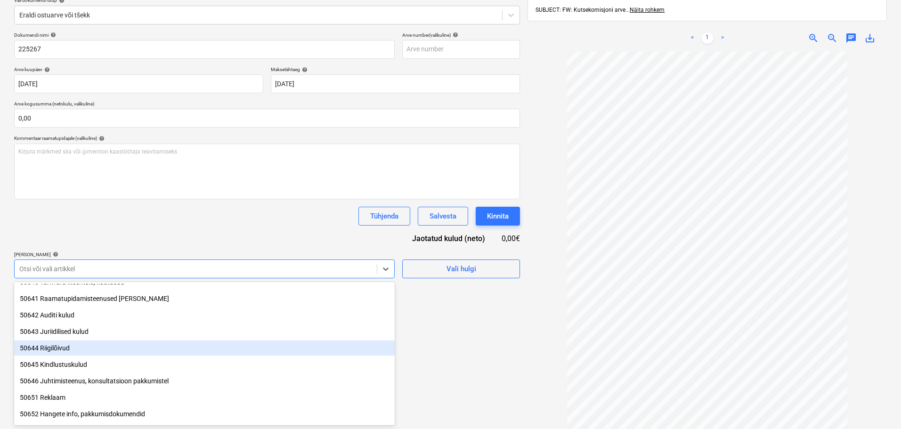
click at [57, 349] on div "50644 Riigilõivud" at bounding box center [204, 348] width 381 height 15
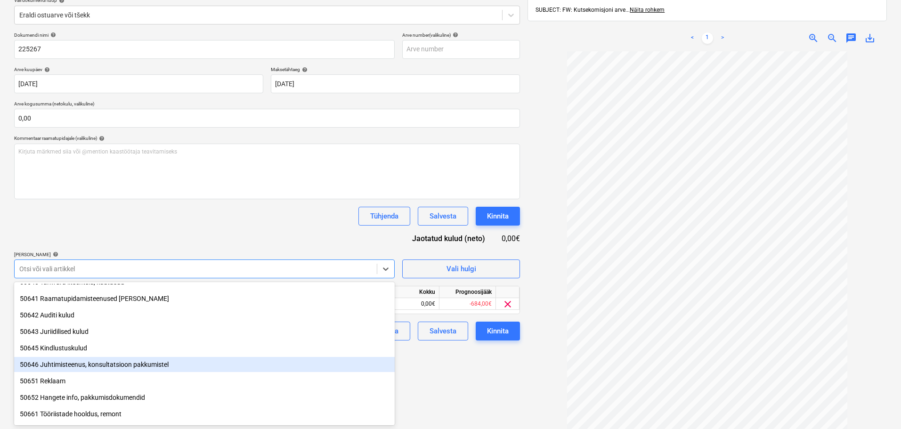
click at [414, 364] on div "Failide konteerimine Vali ettevõte Eesti Ehitusettevõtjate Liit (11386) [PERSON…" at bounding box center [267, 195] width 514 height 525
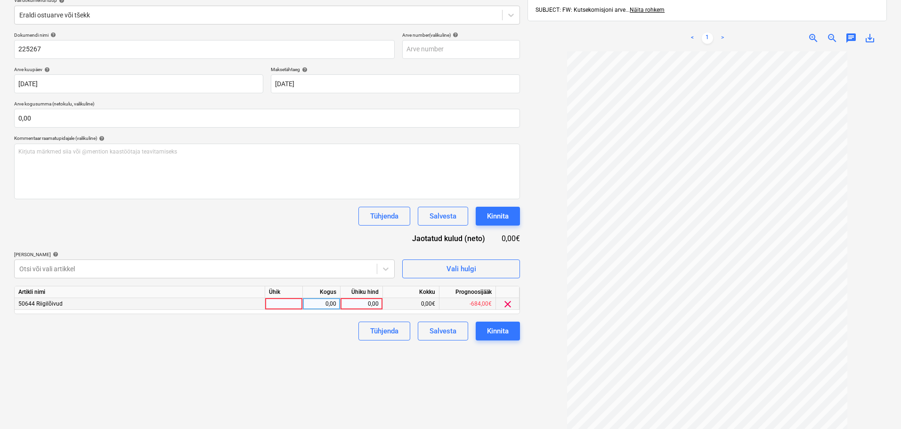
click at [362, 306] on div "0,00" at bounding box center [361, 304] width 34 height 12
type input "249"
click at [499, 330] on div "Kinnita" at bounding box center [498, 331] width 22 height 12
